Goal: Task Accomplishment & Management: Manage account settings

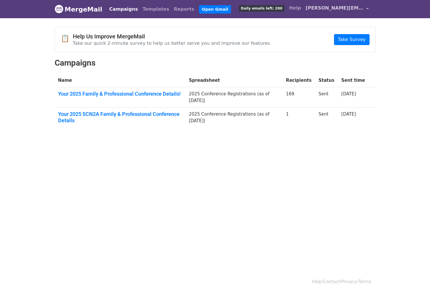
click at [355, 9] on span "[PERSON_NAME][EMAIL_ADDRESS][PERSON_NAME][DOMAIN_NAME]" at bounding box center [335, 8] width 58 height 7
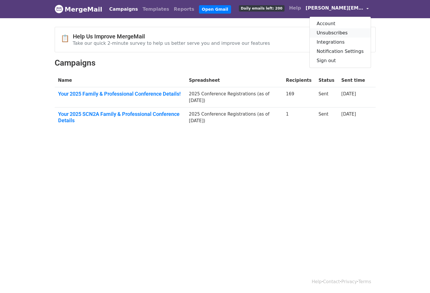
click at [339, 32] on link "Unsubscribes" at bounding box center [340, 32] width 61 height 9
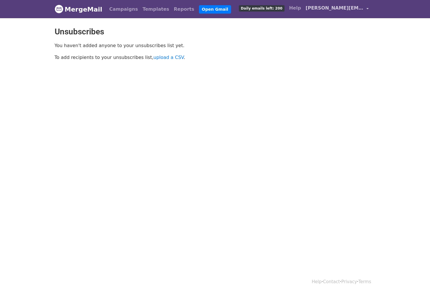
click at [349, 9] on span "[PERSON_NAME][EMAIL_ADDRESS][PERSON_NAME][DOMAIN_NAME]" at bounding box center [335, 8] width 58 height 7
click at [328, 22] on link "Account" at bounding box center [340, 23] width 61 height 9
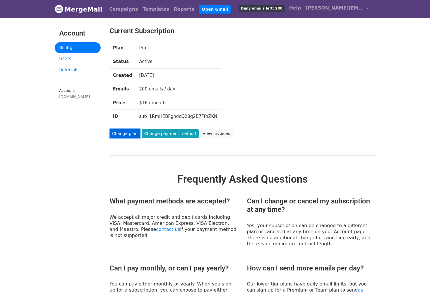
click at [128, 133] on link "Change plan" at bounding box center [125, 133] width 31 height 9
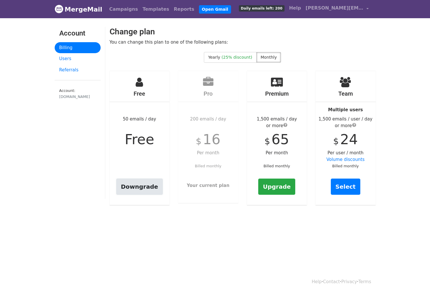
click at [132, 185] on link "Downgrade" at bounding box center [139, 187] width 47 height 16
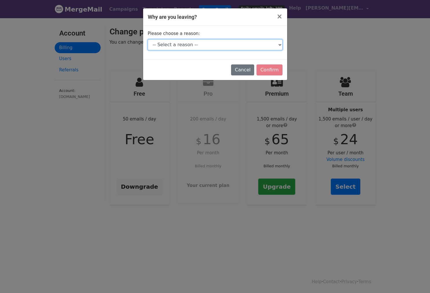
click at [212, 45] on select "-- Select a reason -- I don't send enough emails It's too expensive I had a tec…" at bounding box center [215, 44] width 135 height 11
select select "I don't send enough emails"
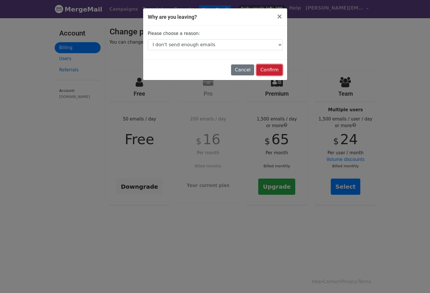
click at [272, 72] on input "Confirm" at bounding box center [269, 69] width 26 height 11
